Goal: Task Accomplishment & Management: Manage account settings

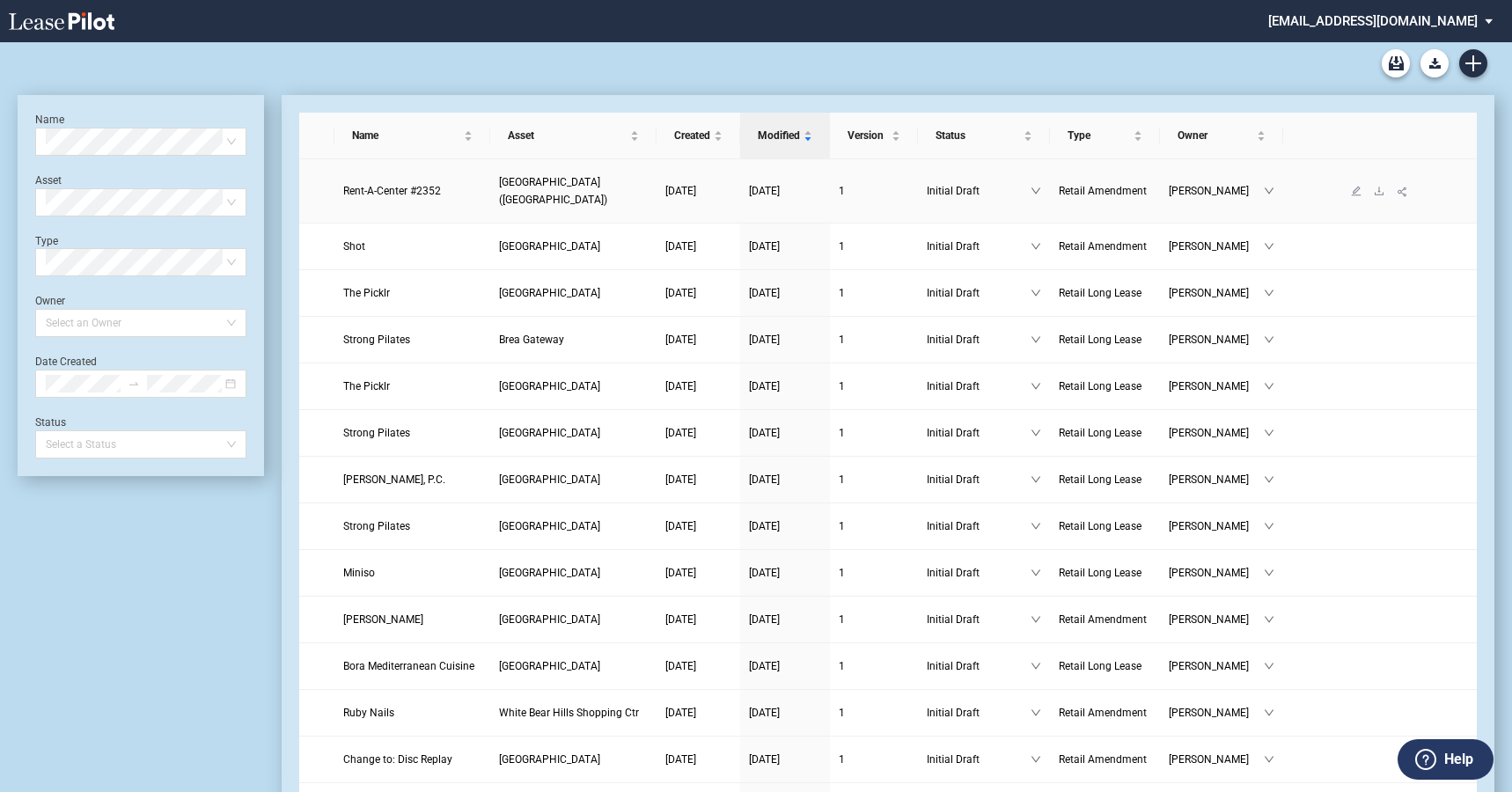
click at [362, 185] on span "Rent-A-Center #2352" at bounding box center [391, 191] width 98 height 12
